Goal: Task Accomplishment & Management: Manage account settings

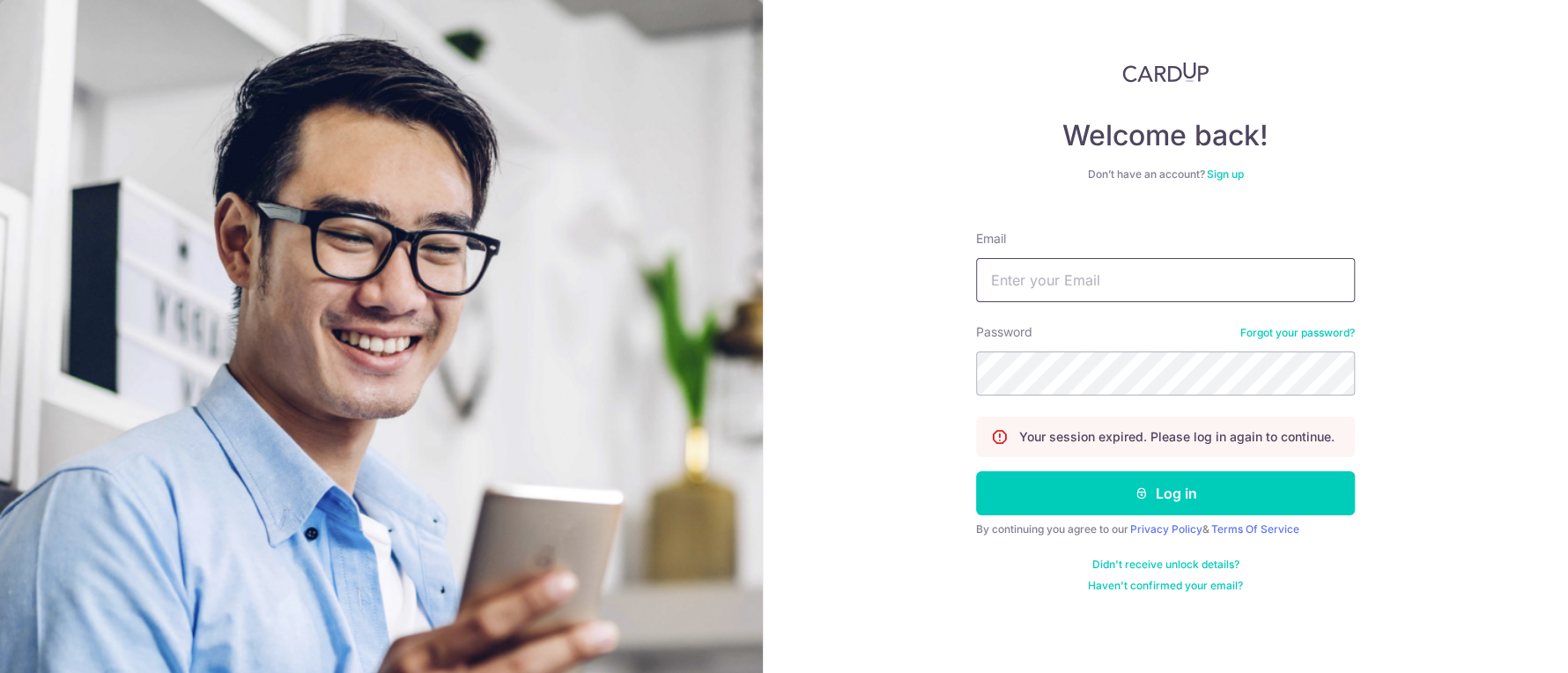
click at [1054, 295] on input "Email" at bounding box center [1165, 280] width 379 height 44
type input "[EMAIL_ADDRESS][DOMAIN_NAME]"
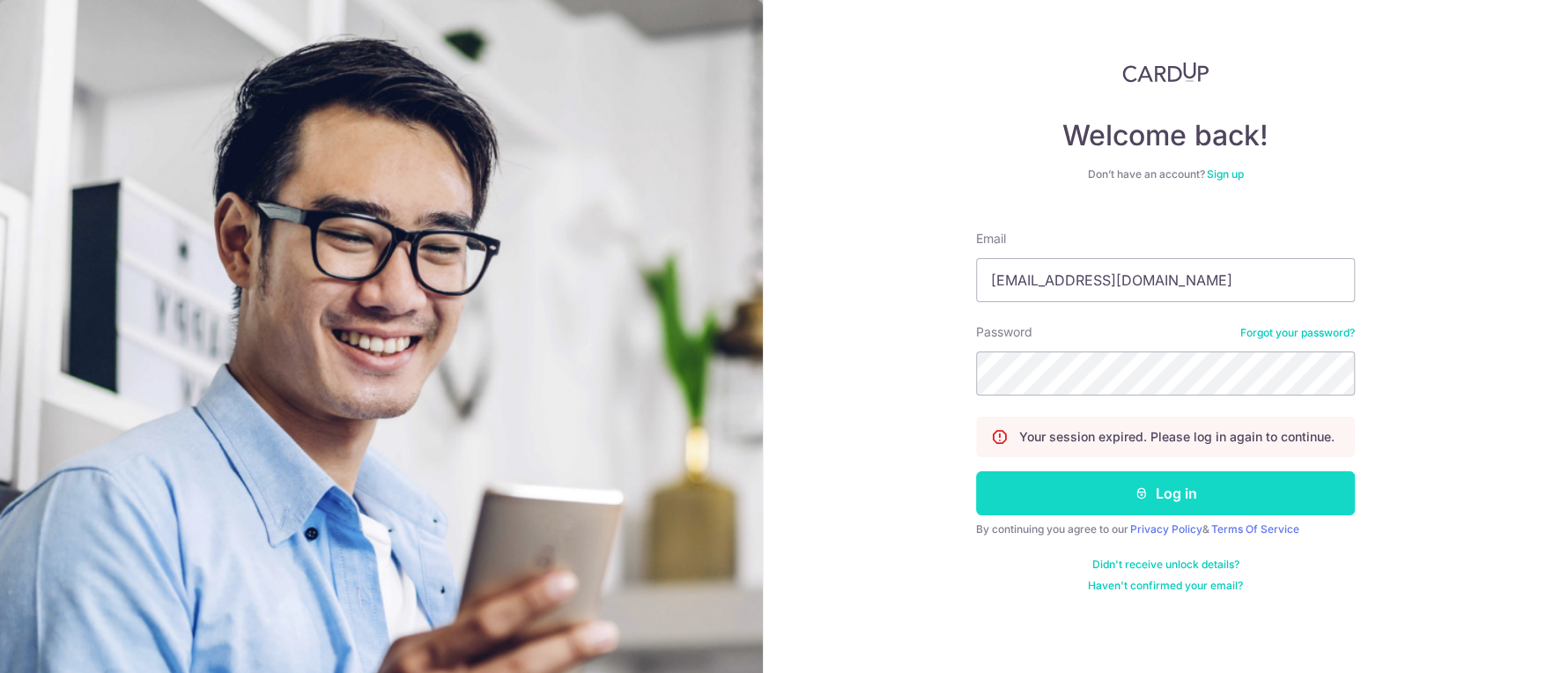
click at [1163, 505] on button "Log in" at bounding box center [1165, 493] width 379 height 44
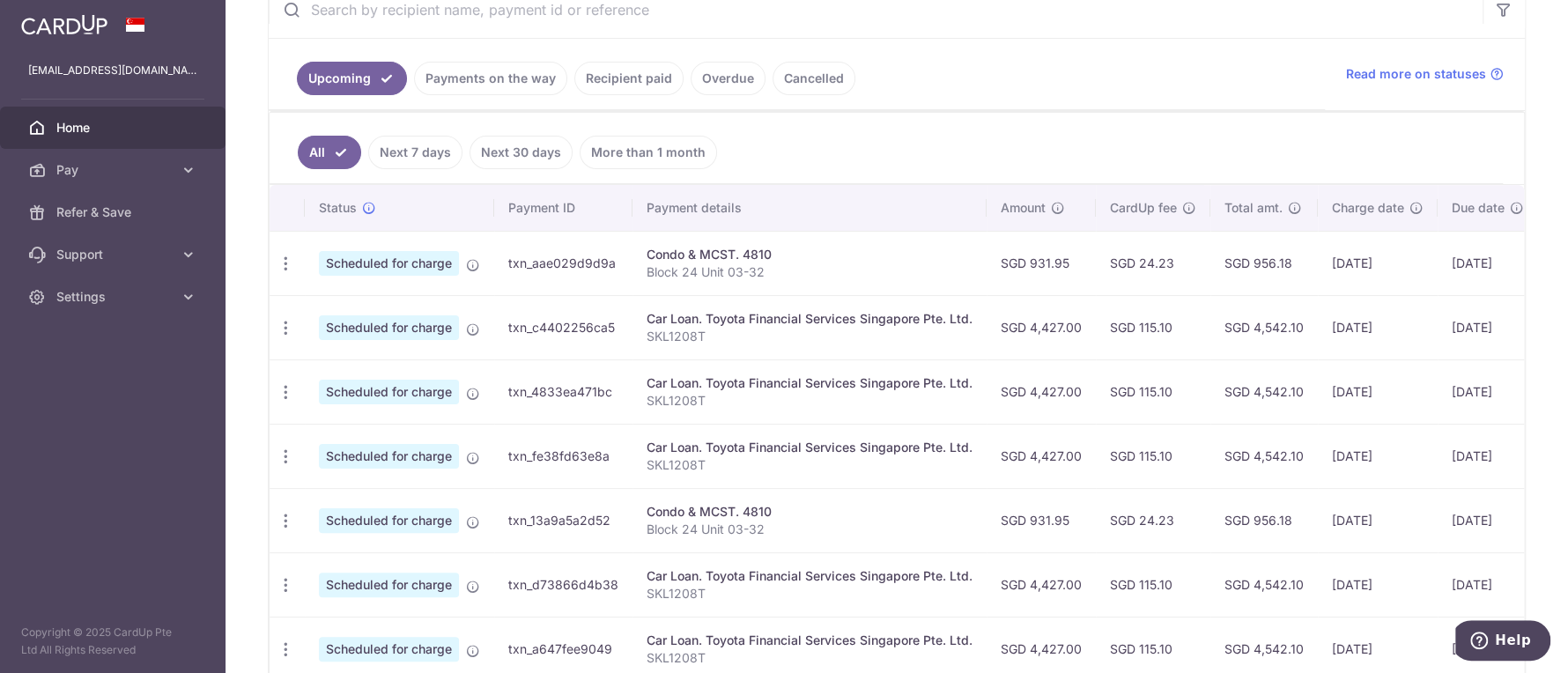
click at [943, 87] on ul "Upcoming Payments on the way Recipient paid Overdue Cancelled" at bounding box center [796, 74] width 1056 height 71
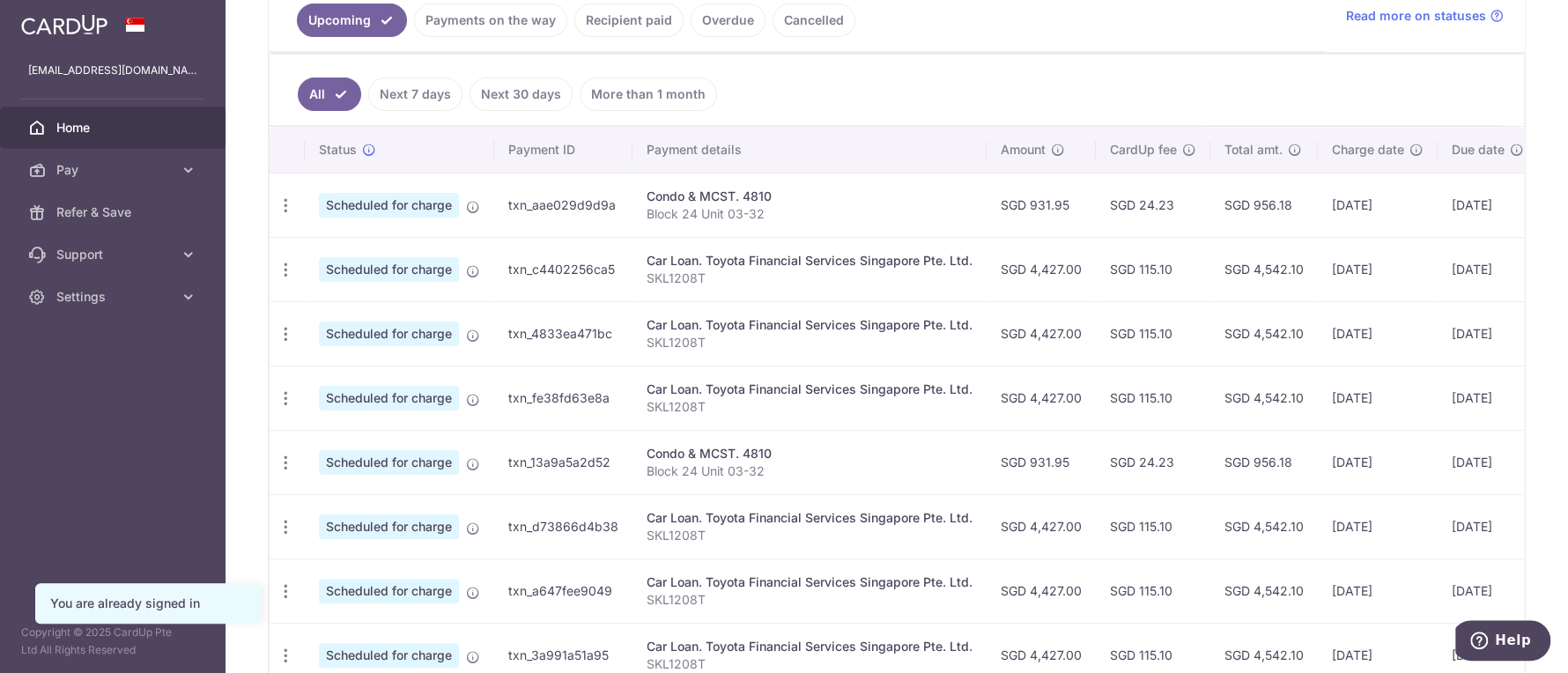
scroll to position [422, 0]
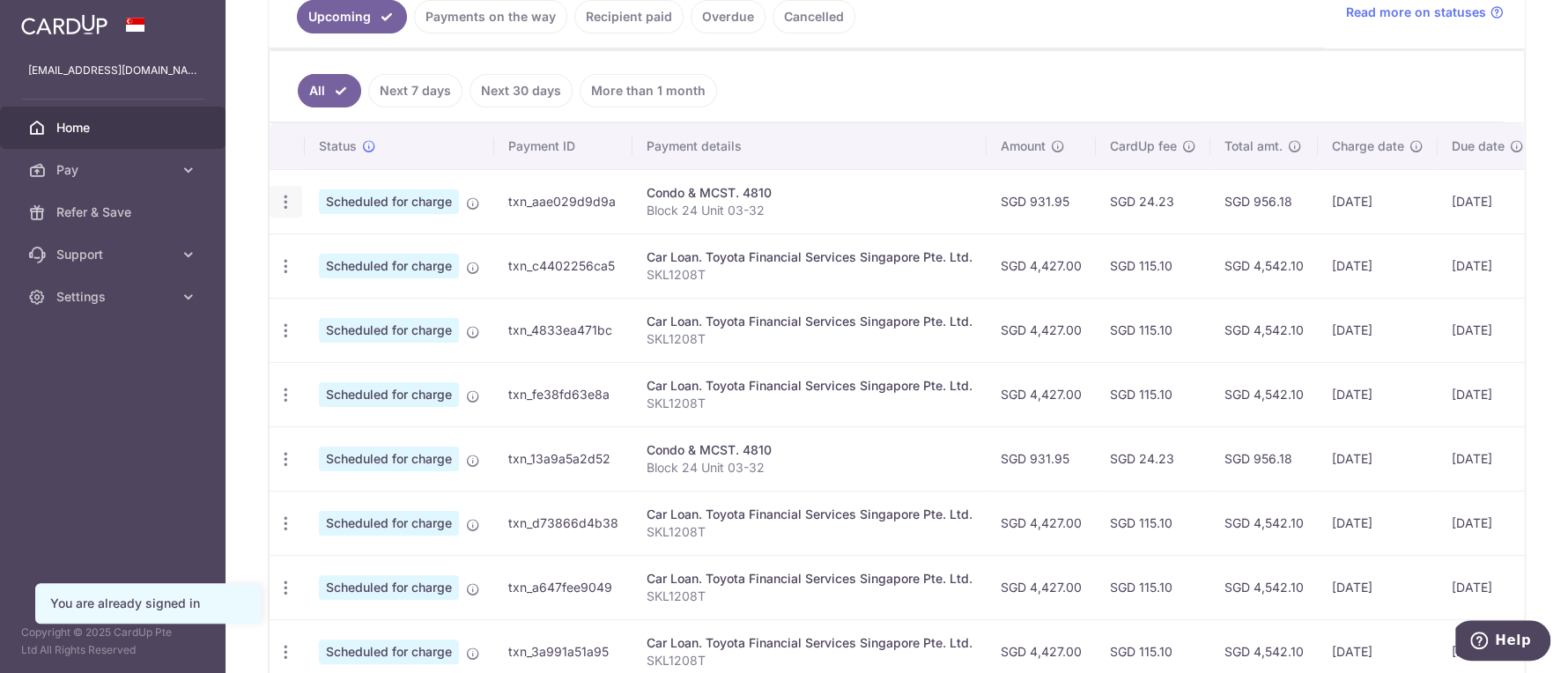
click at [283, 208] on icon "button" at bounding box center [285, 202] width 18 height 19
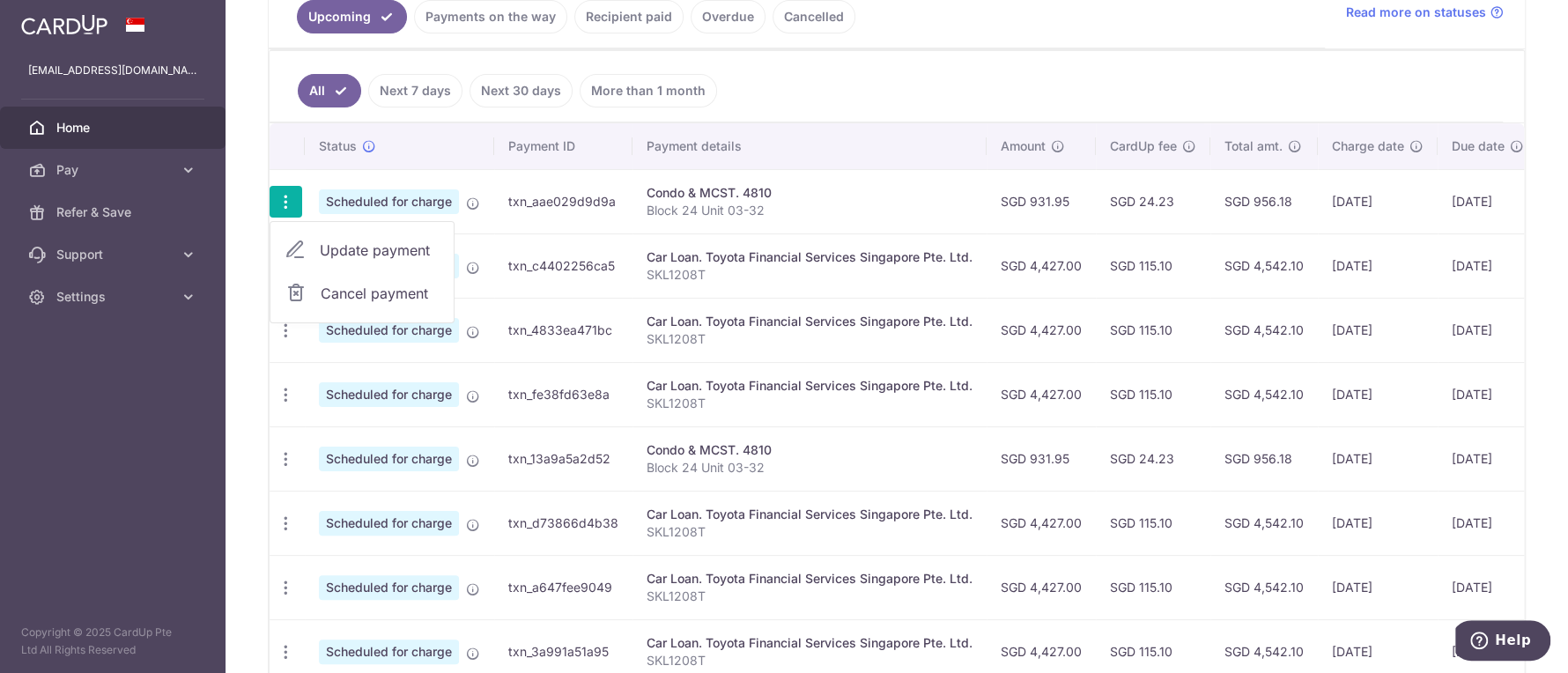
click at [825, 76] on ul "All Next 7 days Next 30 days More than 1 month" at bounding box center [886, 86] width 1233 height 71
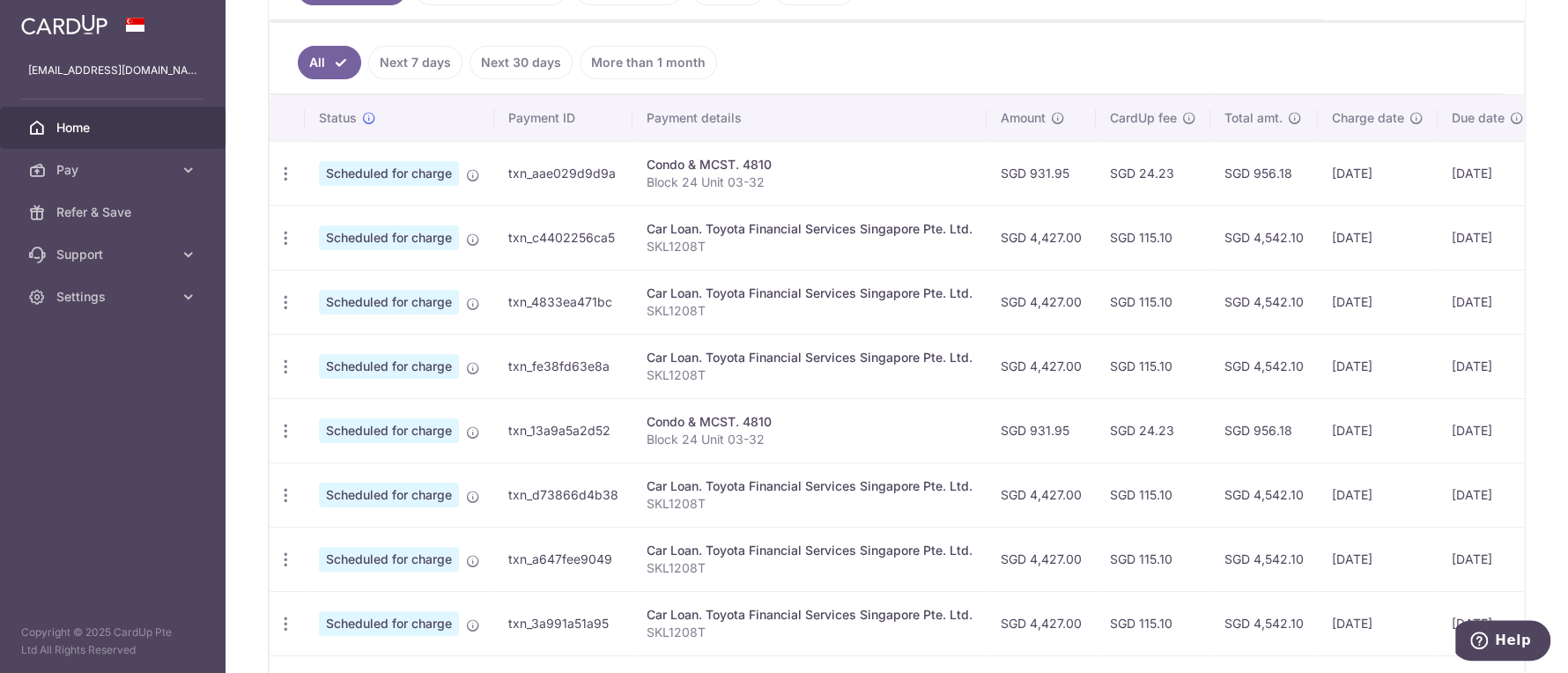
scroll to position [448, 0]
click at [291, 171] on icon "button" at bounding box center [285, 175] width 18 height 19
click at [369, 272] on span "Cancel payment" at bounding box center [379, 267] width 118 height 21
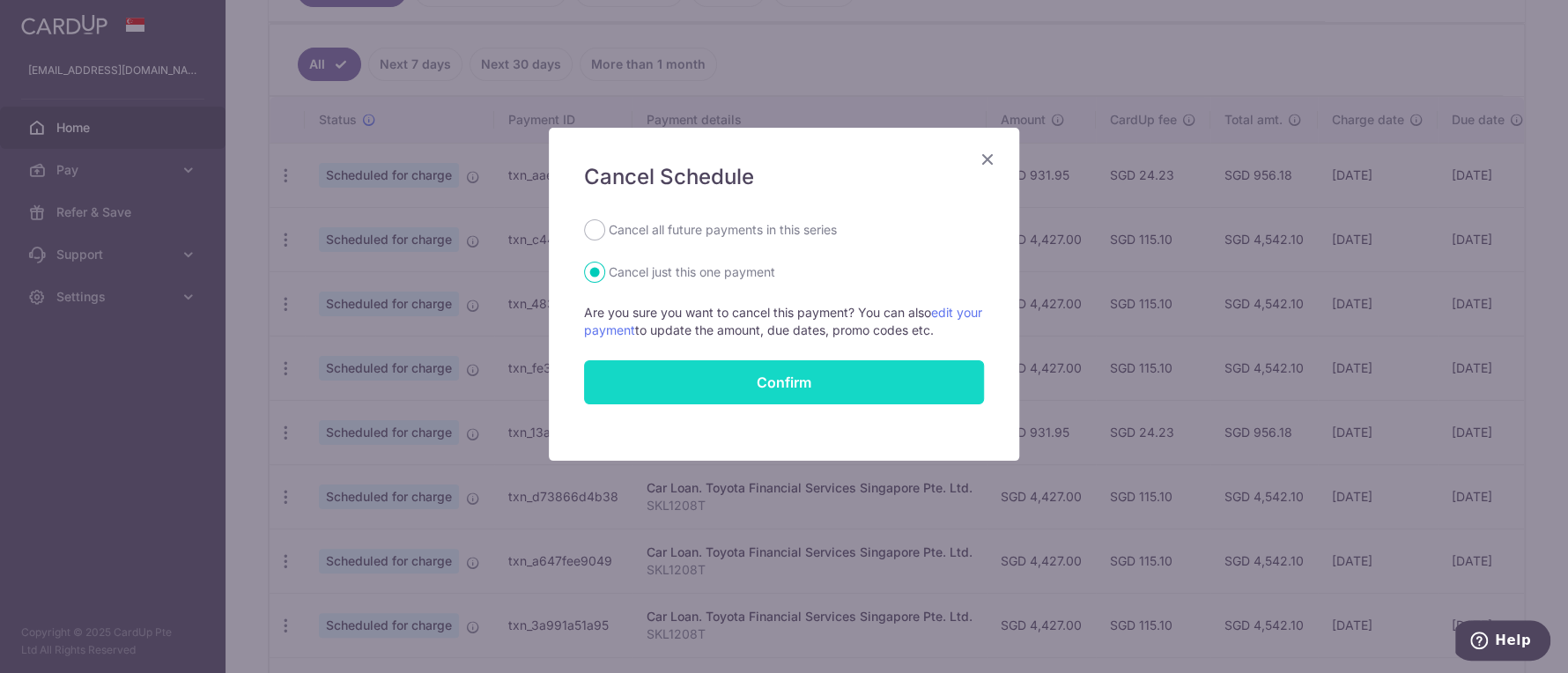
click at [901, 380] on button "Confirm" at bounding box center [784, 382] width 400 height 44
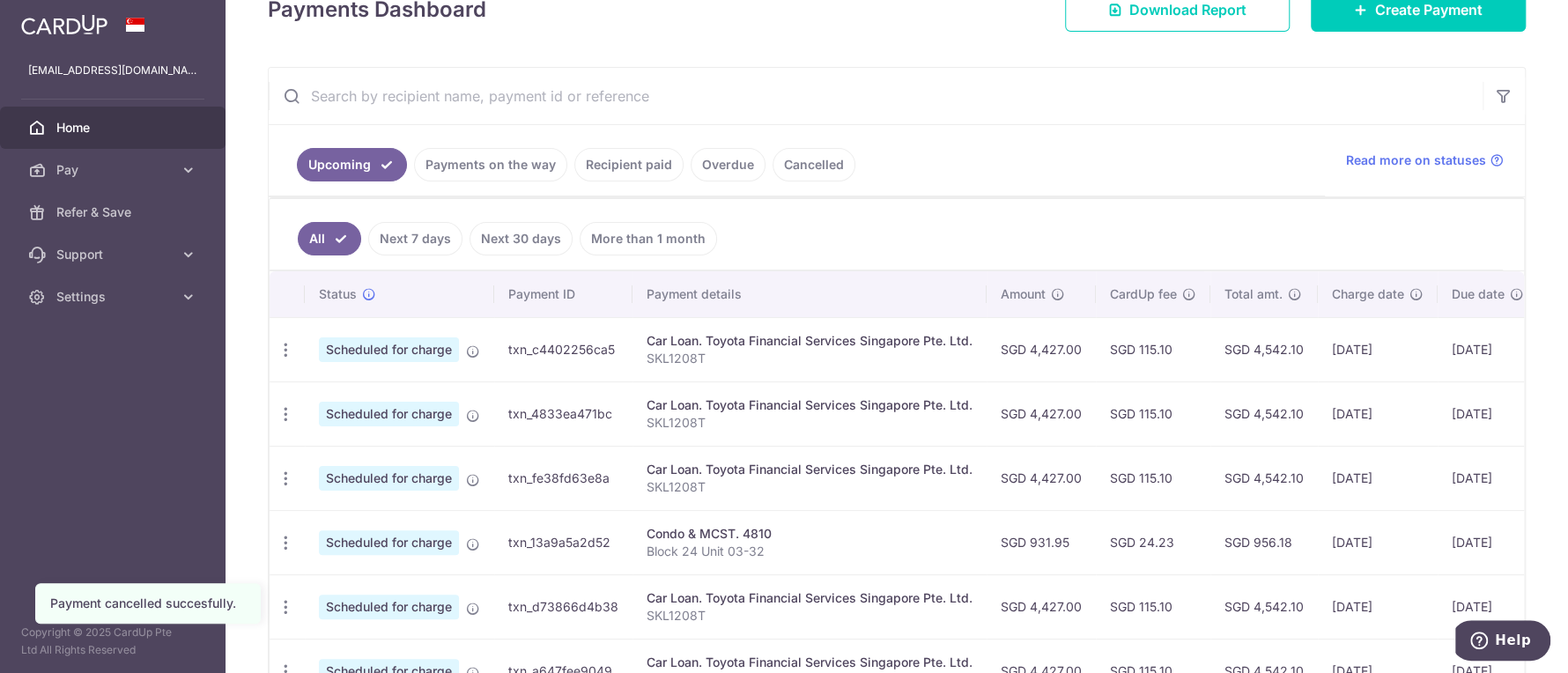
scroll to position [277, 0]
